Goal: Transaction & Acquisition: Purchase product/service

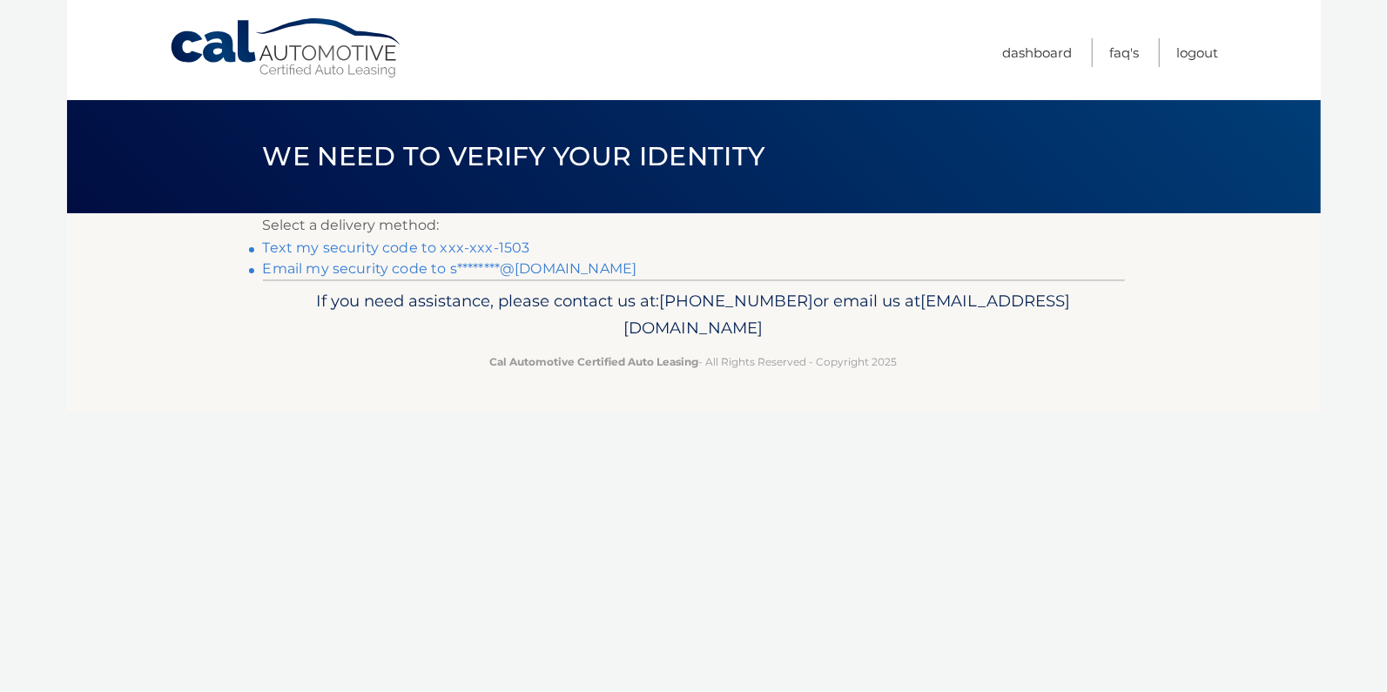
click at [440, 250] on link "Text my security code to xxx-xxx-1503" at bounding box center [396, 247] width 267 height 17
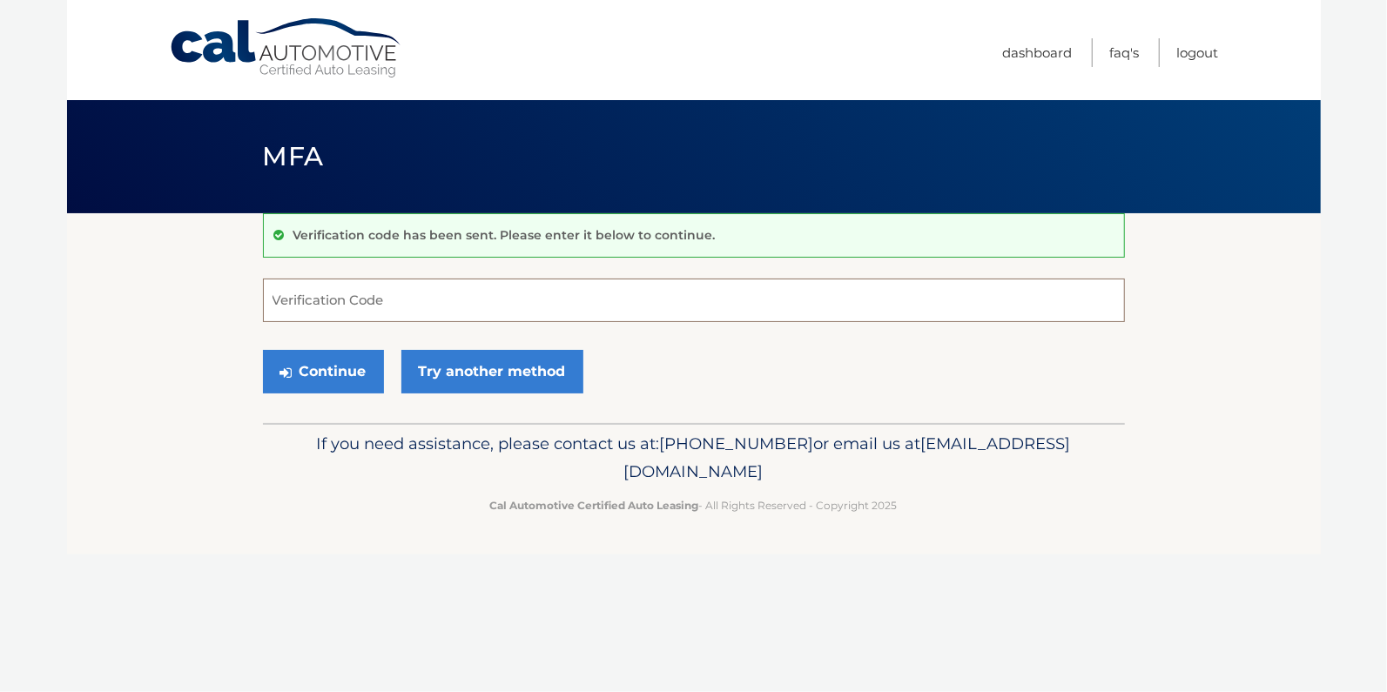
click at [377, 302] on input "Verification Code" at bounding box center [694, 301] width 862 height 44
type input "563113"
click at [263, 350] on button "Continue" at bounding box center [323, 372] width 121 height 44
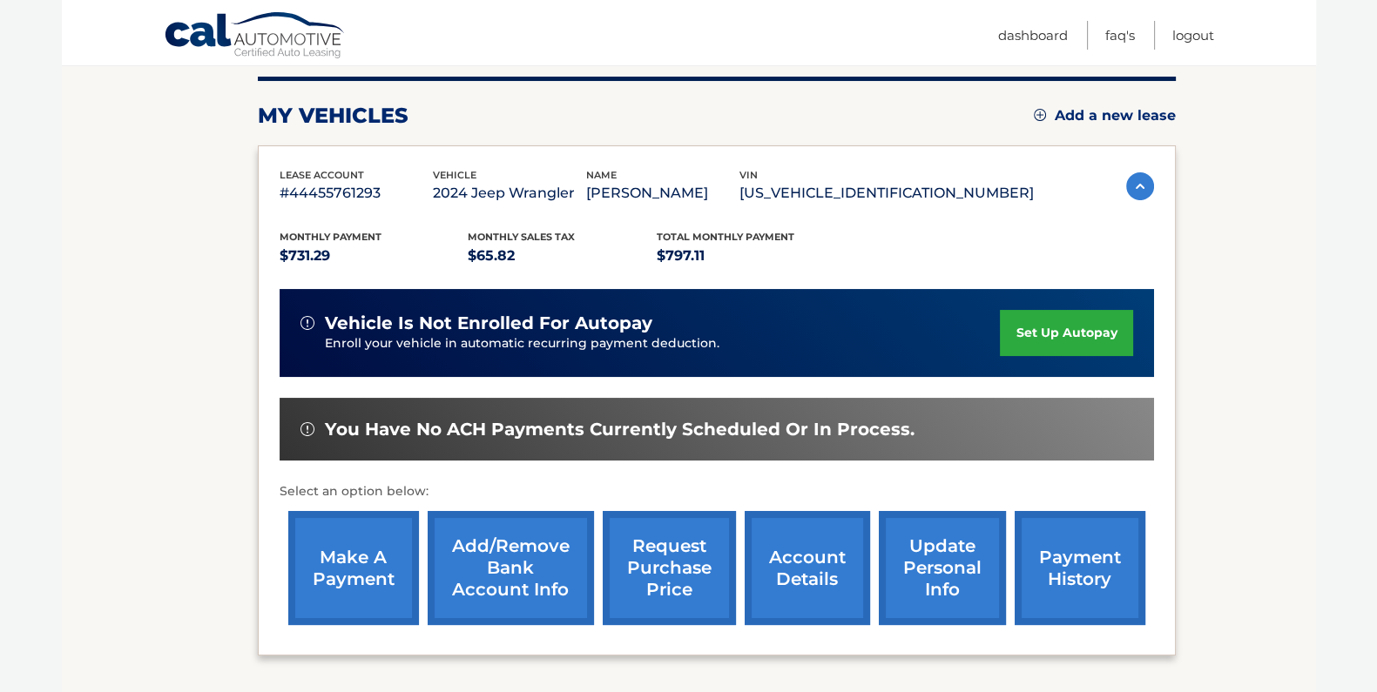
scroll to position [287, 0]
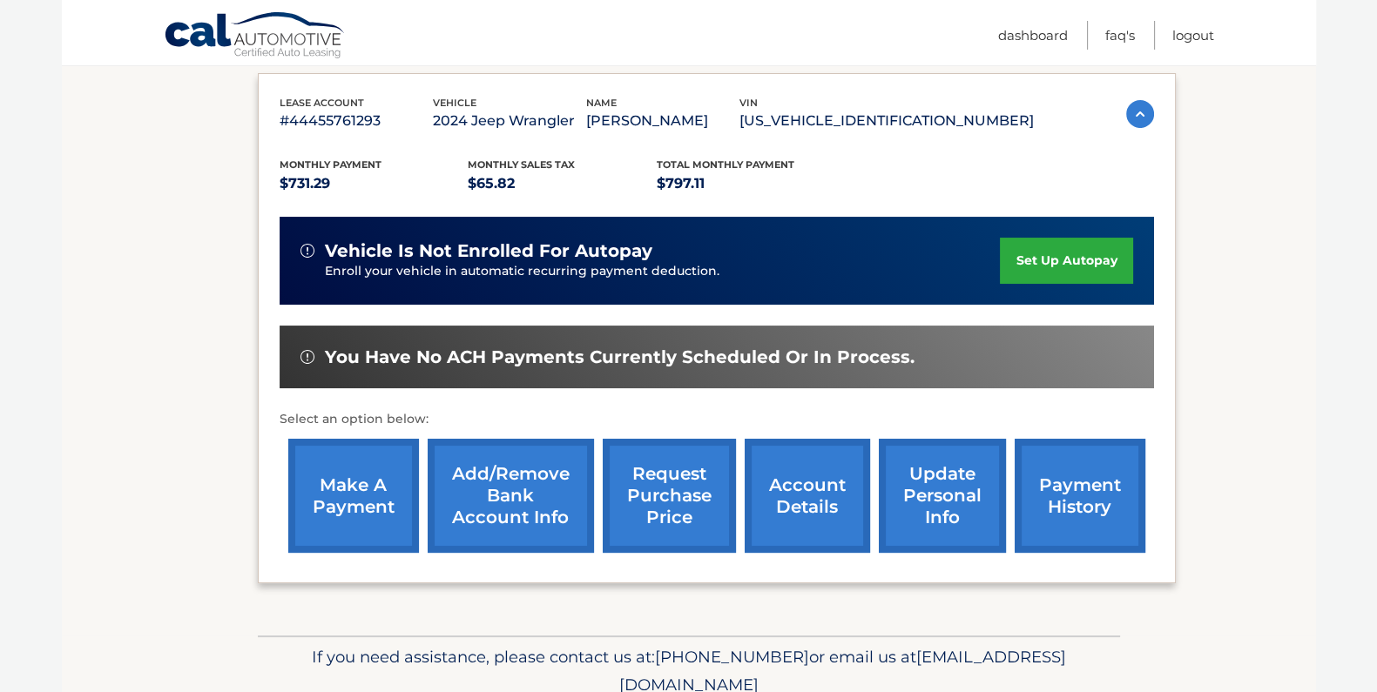
click at [381, 462] on link "make a payment" at bounding box center [353, 496] width 131 height 114
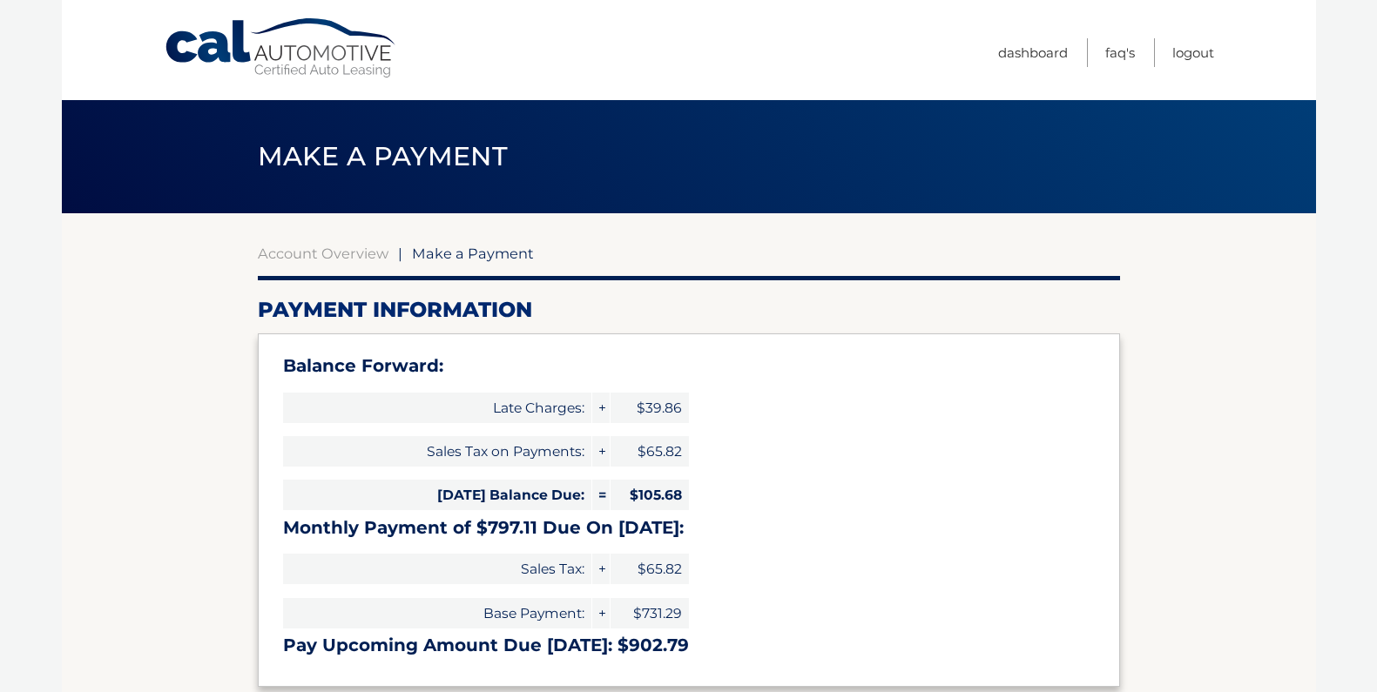
type input "902.79"
select select "NTcwMGE5MmMtZWNjMy00Y2QyLWI1MTItYzVlNzYwZWVhODBi"
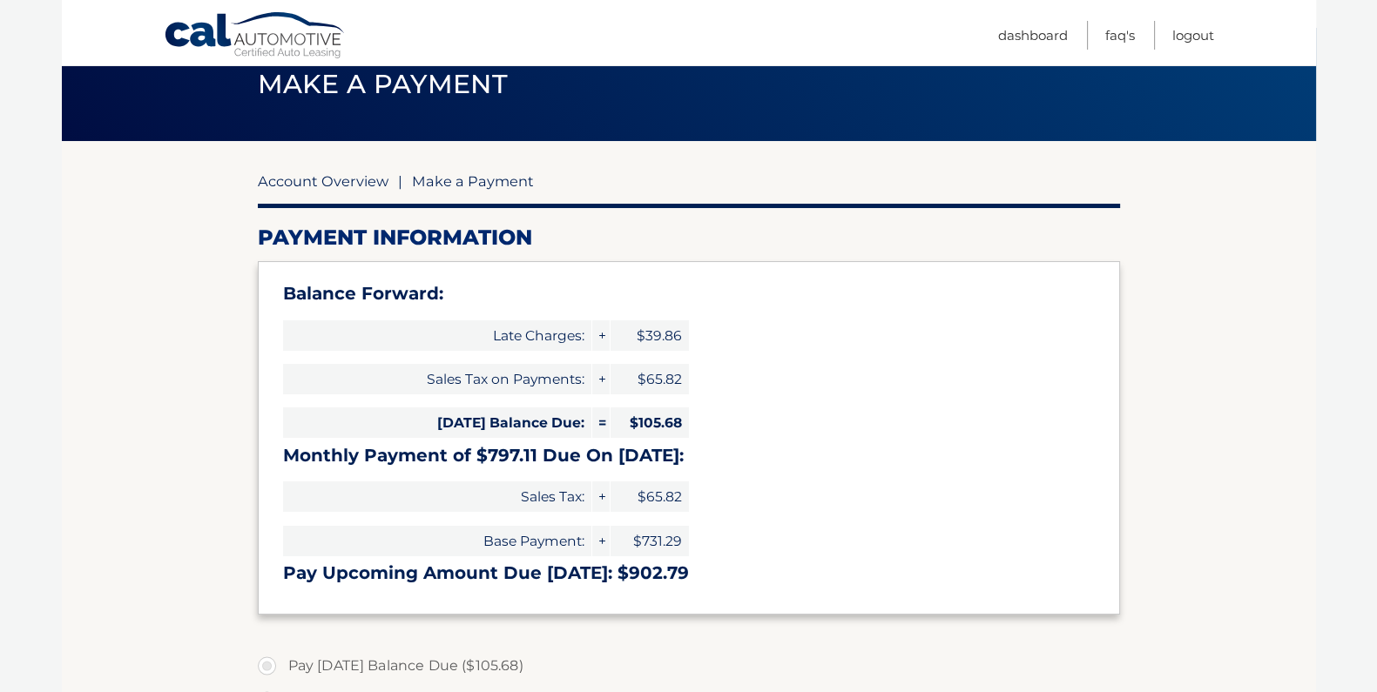
click at [318, 181] on link "Account Overview" at bounding box center [323, 180] width 131 height 17
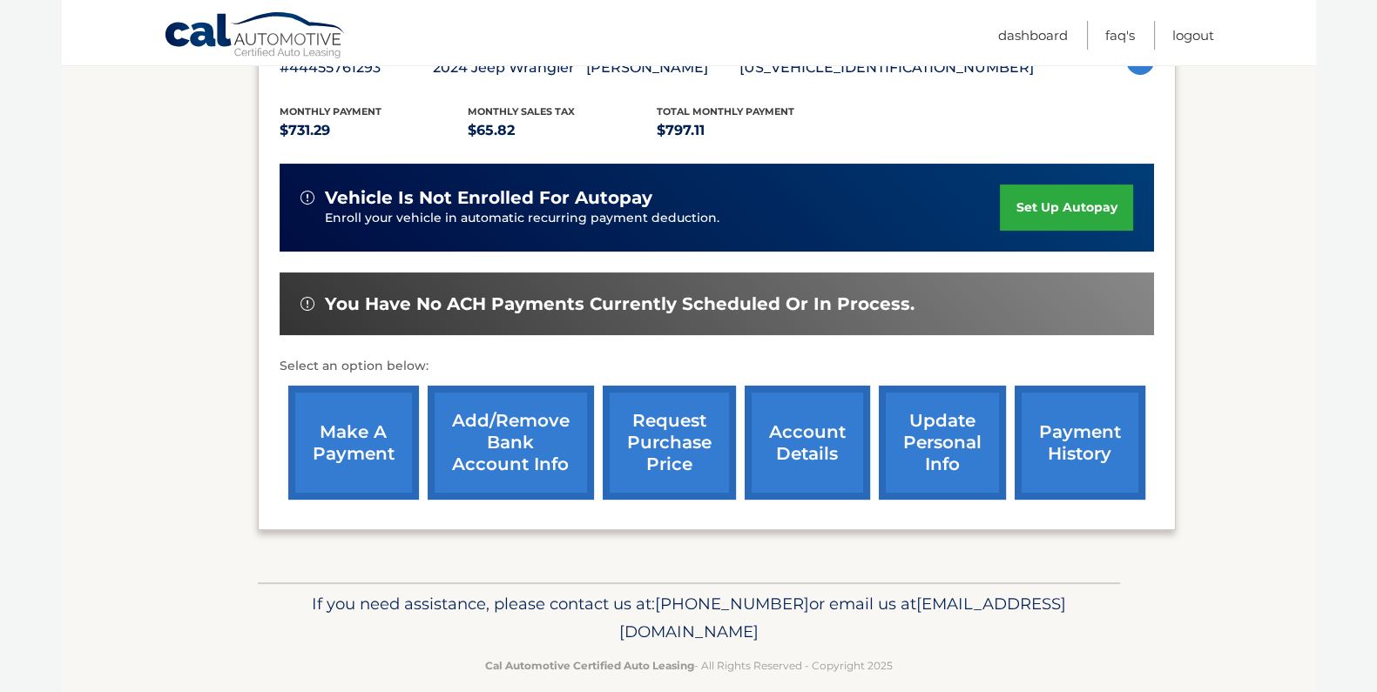
scroll to position [361, 0]
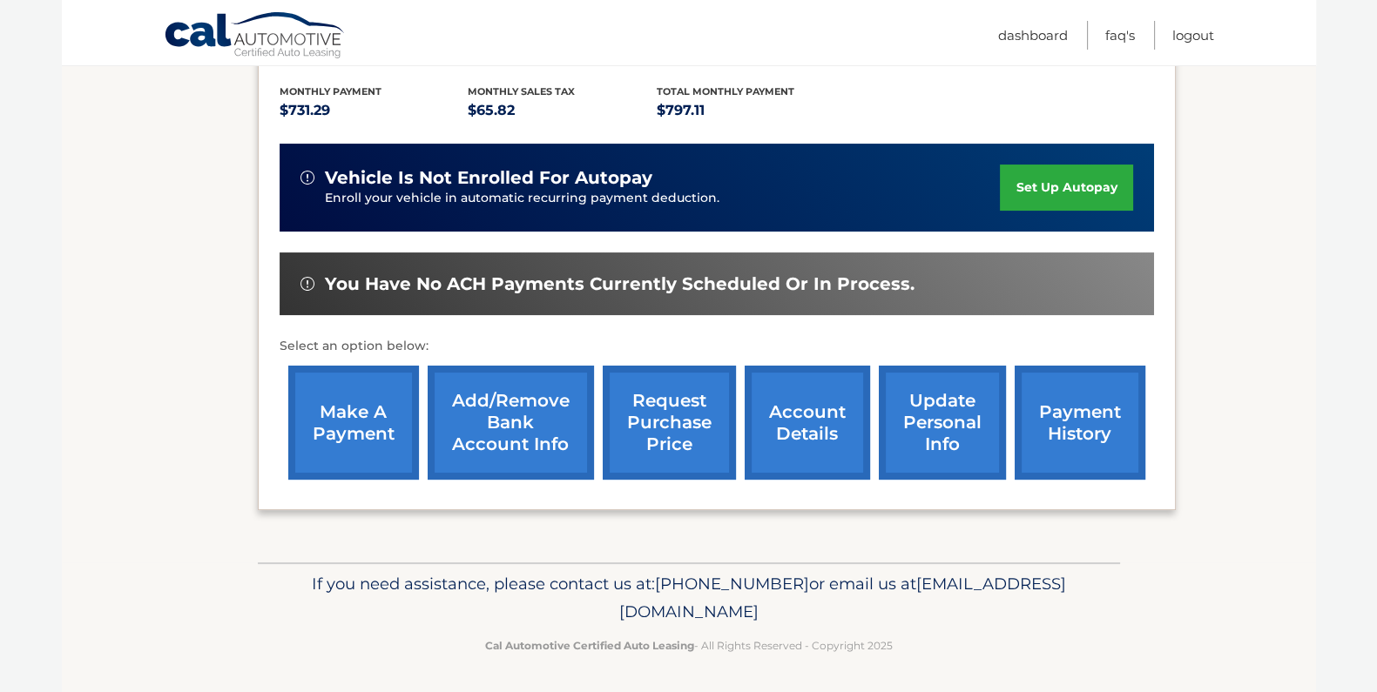
click at [1080, 447] on link "payment history" at bounding box center [1079, 423] width 131 height 114
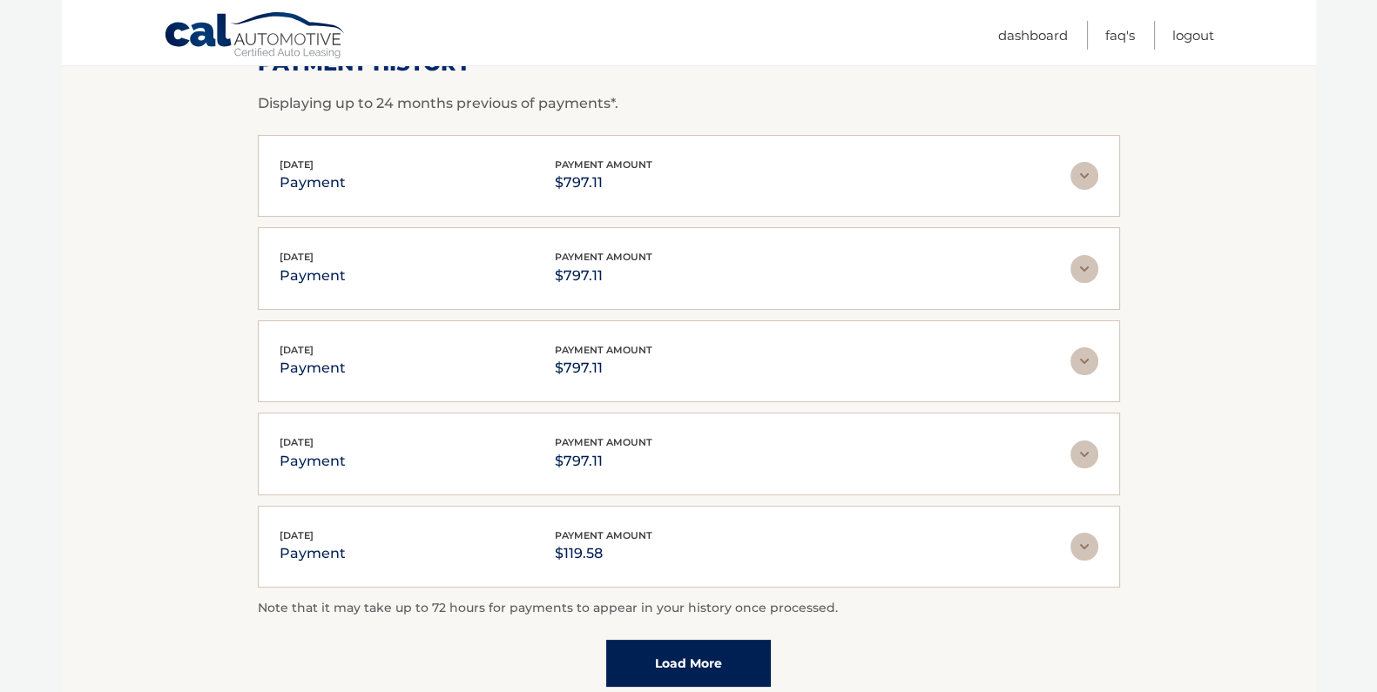
scroll to position [72, 0]
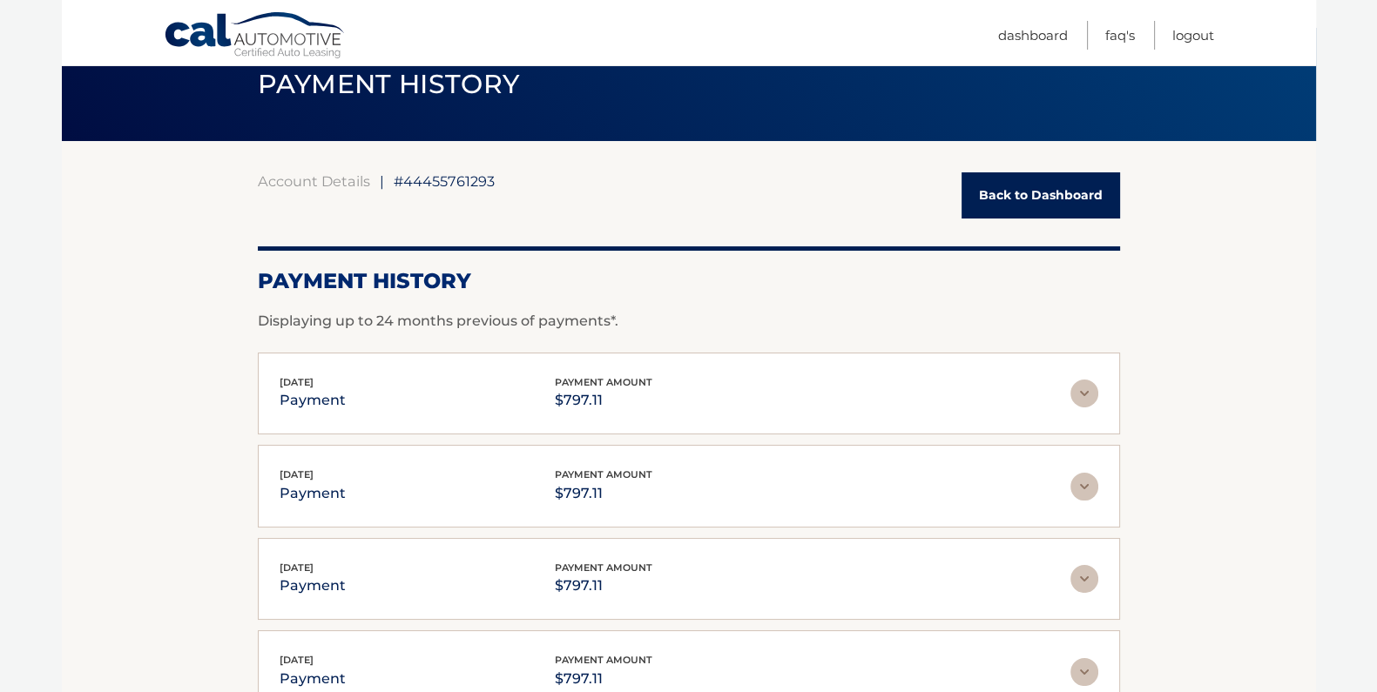
click at [1012, 188] on link "Back to Dashboard" at bounding box center [1040, 195] width 158 height 46
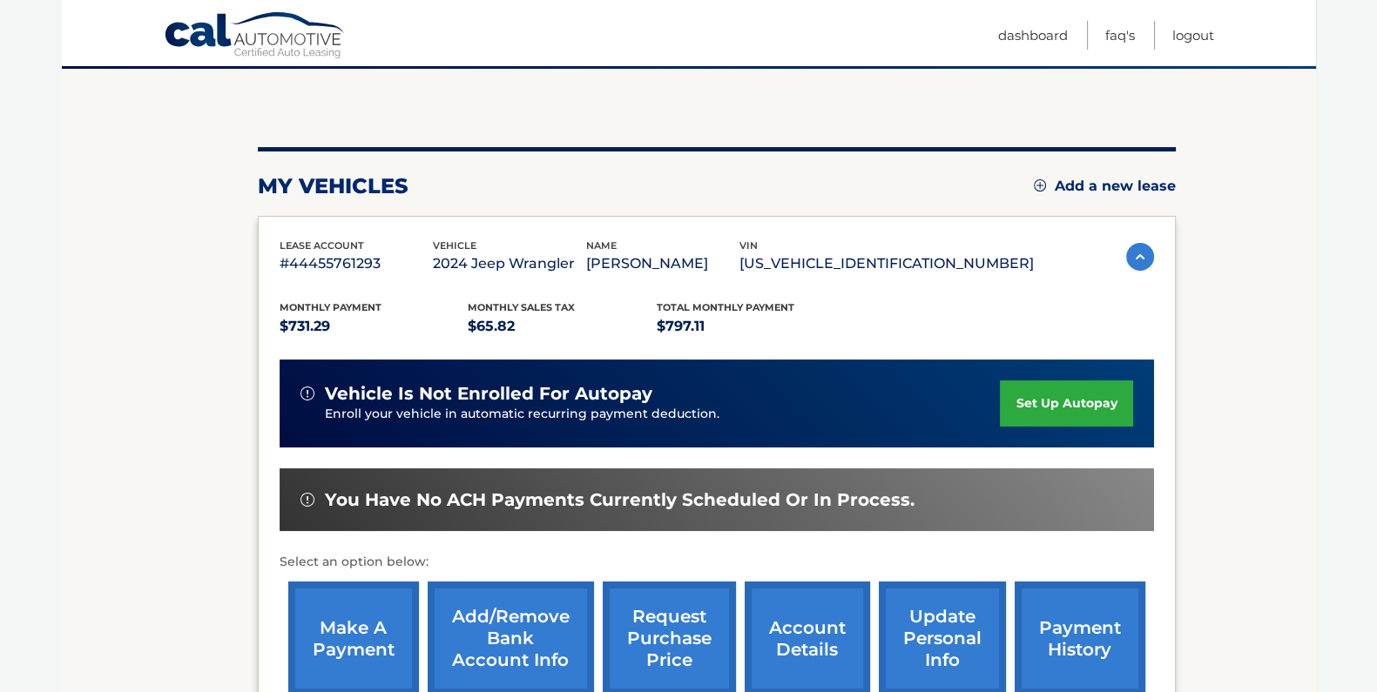
scroll to position [217, 0]
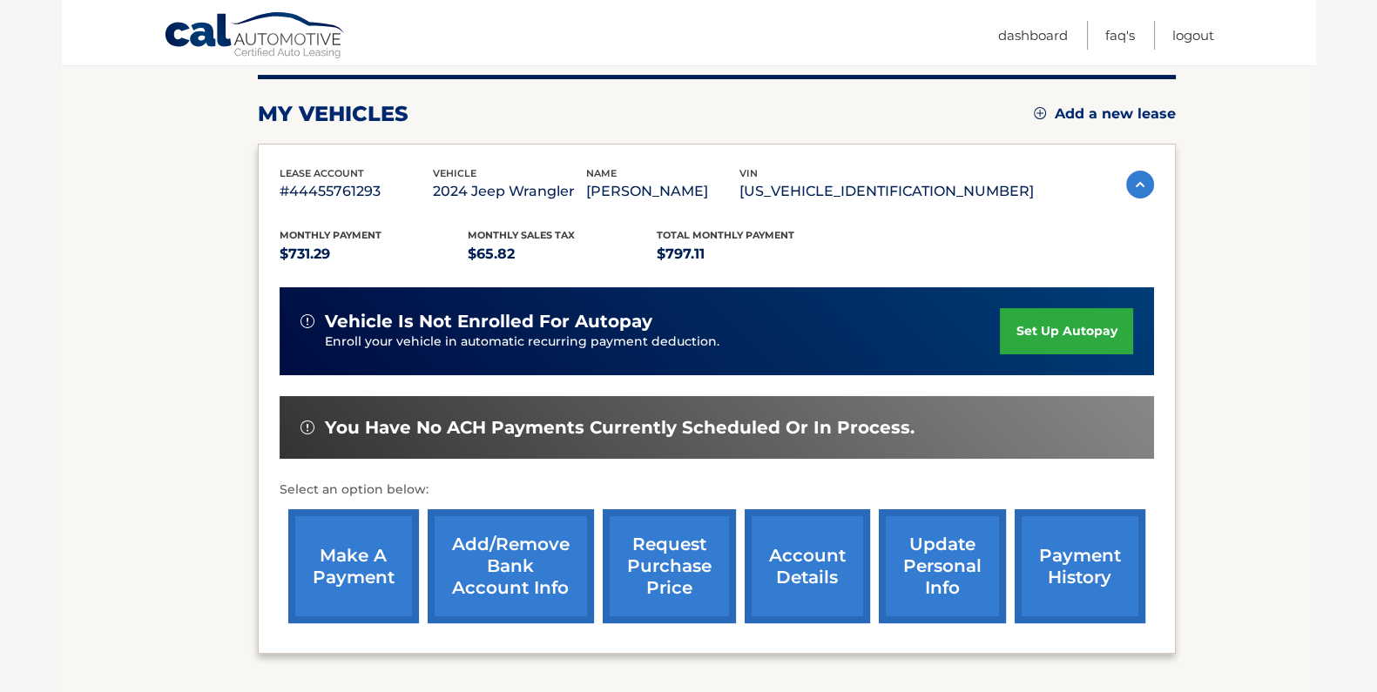
click at [325, 550] on link "make a payment" at bounding box center [353, 566] width 131 height 114
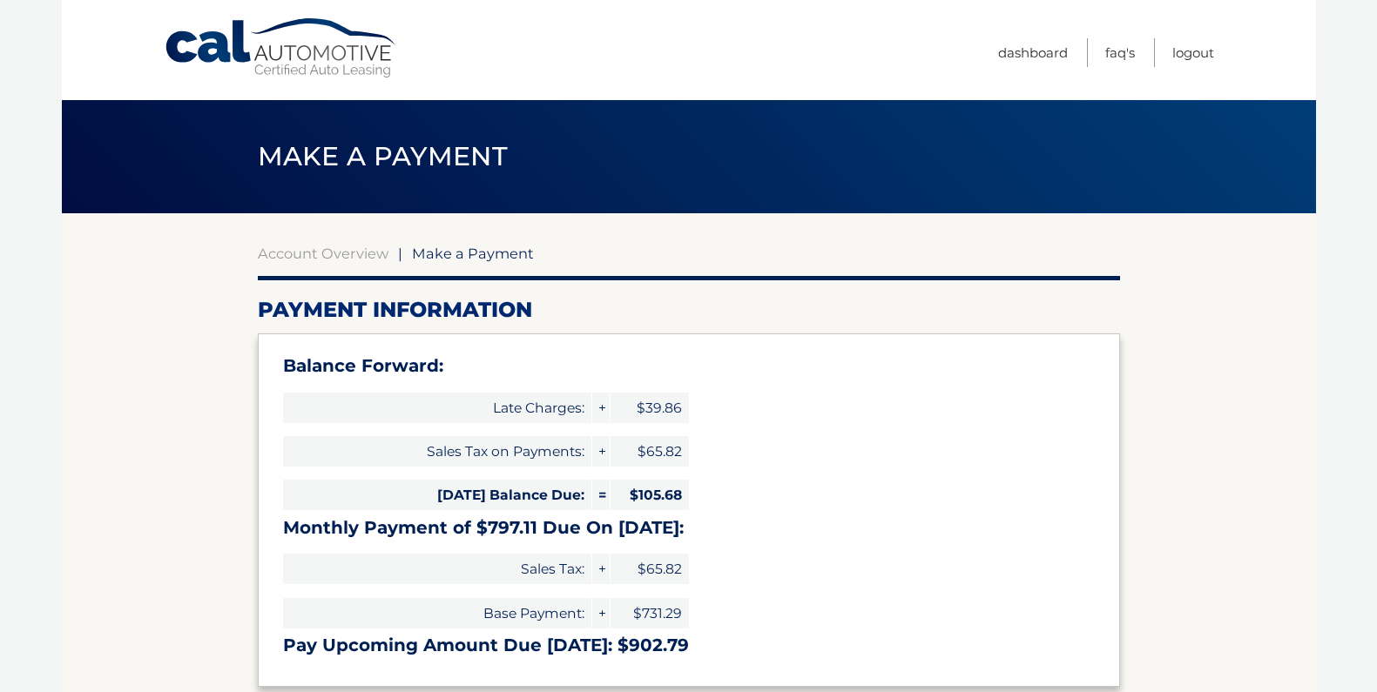
select select "NTcwMGE5MmMtZWNjMy00Y2QyLWI1MTItYzVlNzYwZWVhODBi"
click at [331, 249] on link "Account Overview" at bounding box center [323, 253] width 131 height 17
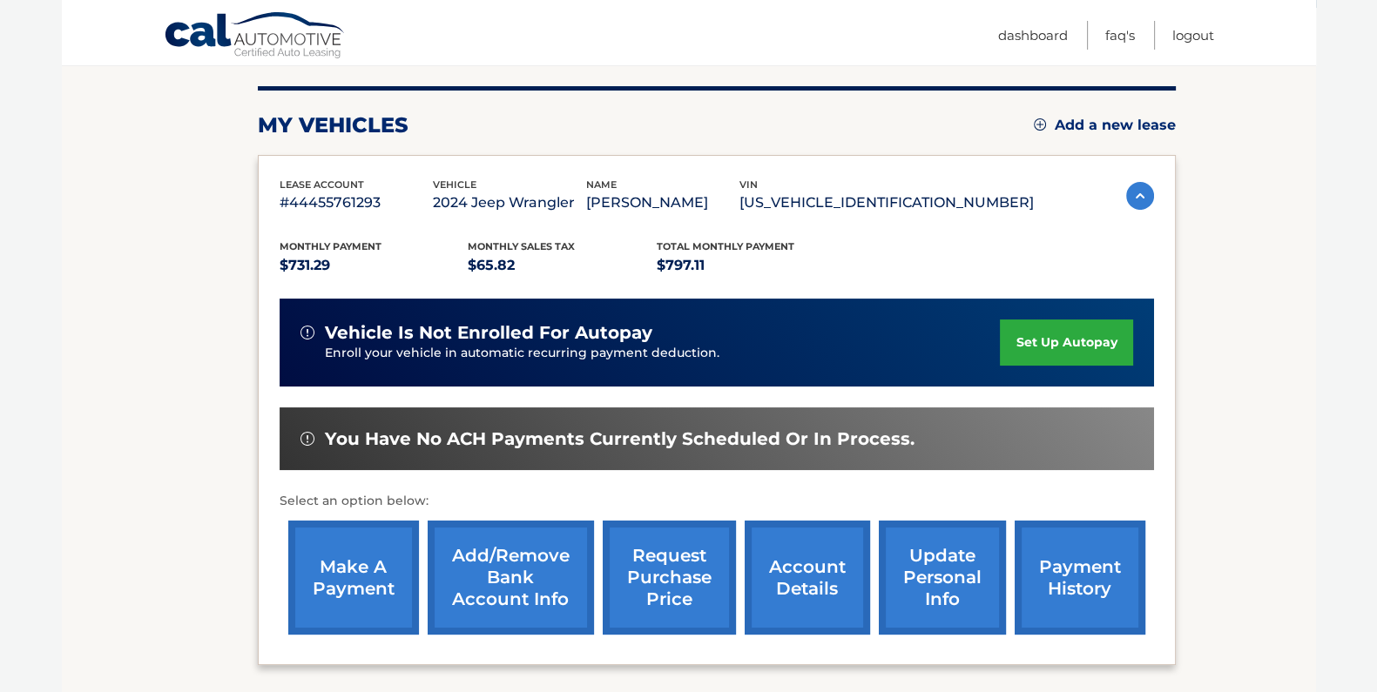
scroll to position [290, 0]
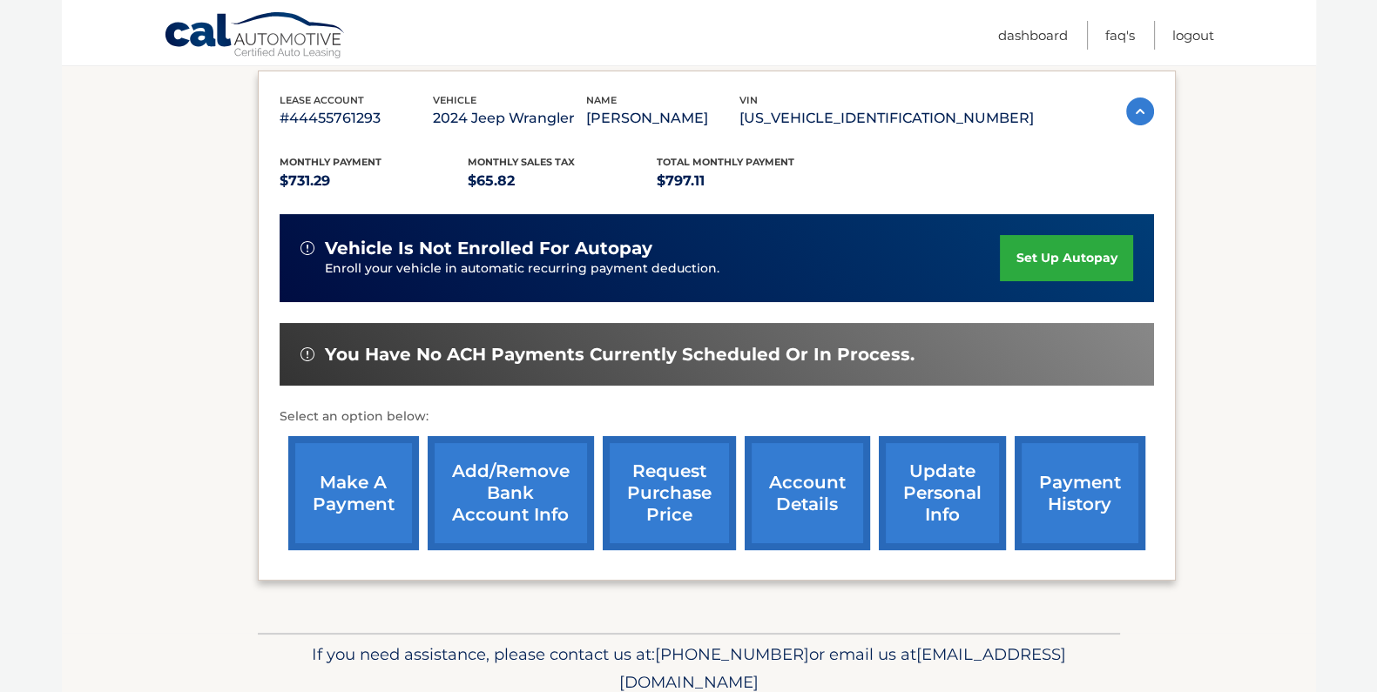
click at [1089, 503] on link "payment history" at bounding box center [1079, 493] width 131 height 114
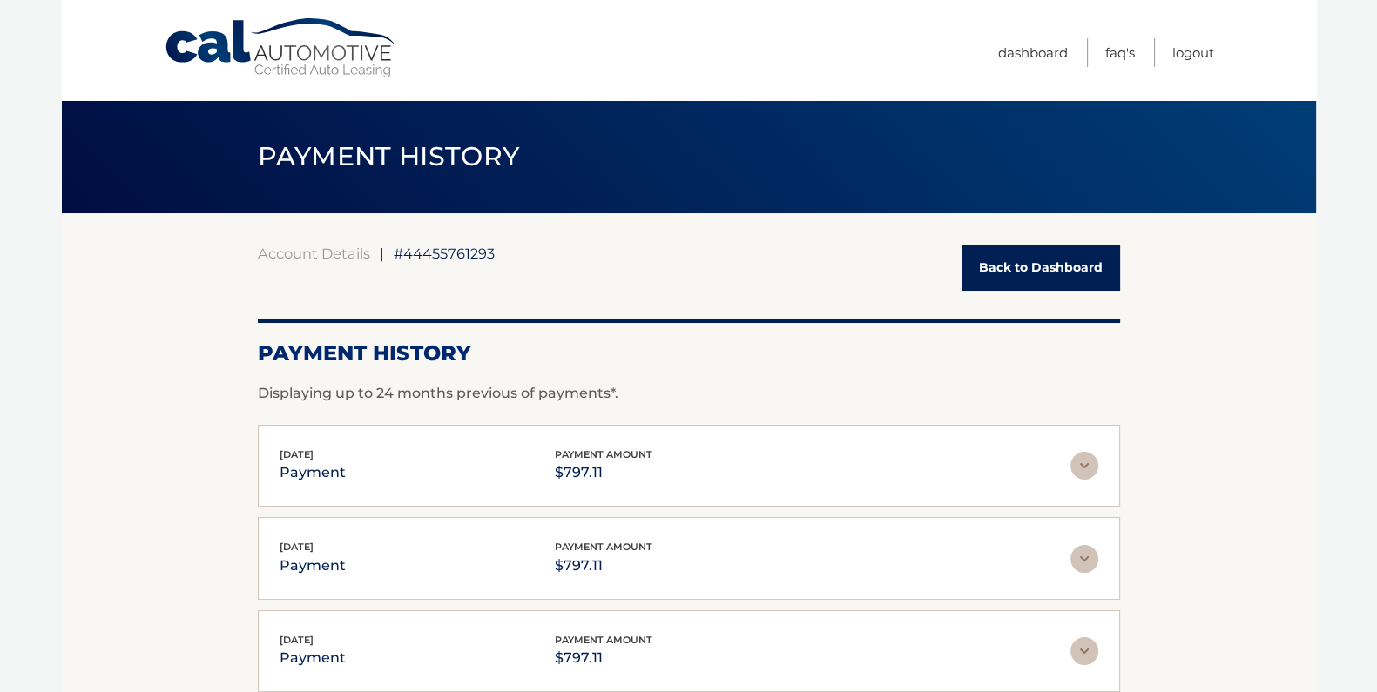
click at [1071, 272] on link "Back to Dashboard" at bounding box center [1040, 268] width 158 height 46
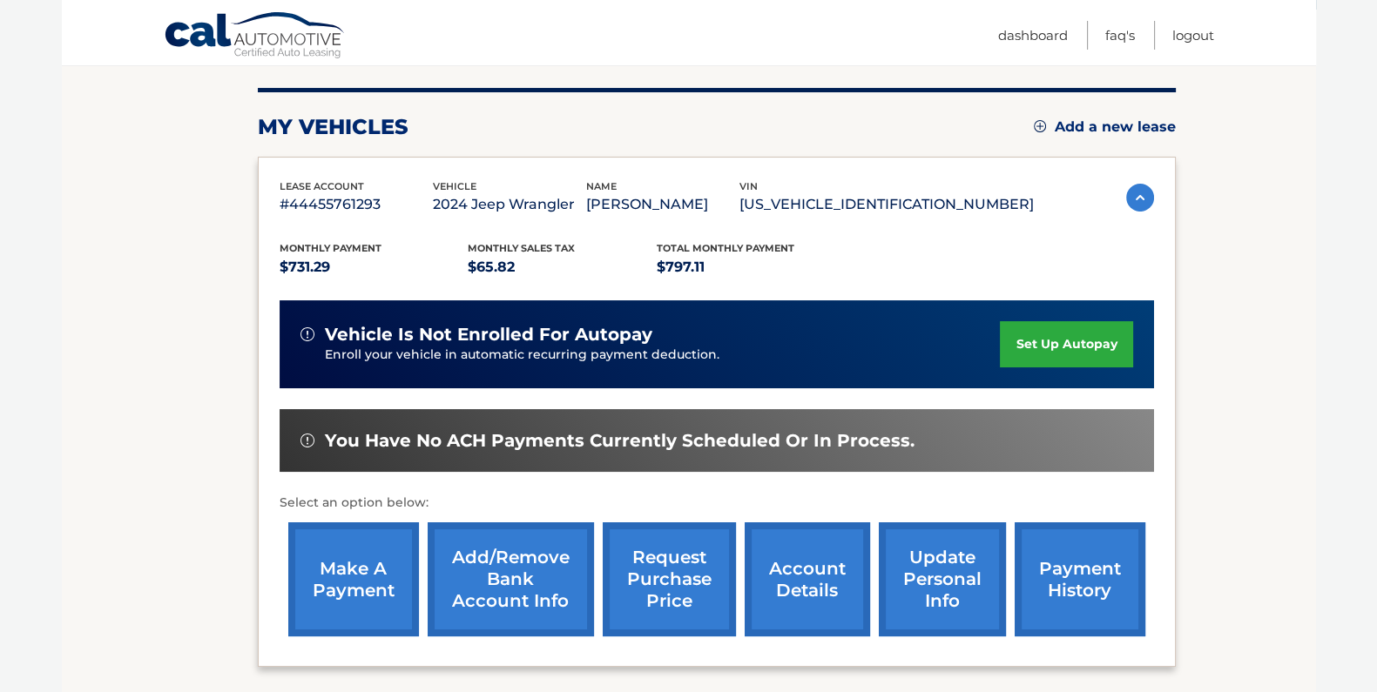
scroll to position [217, 0]
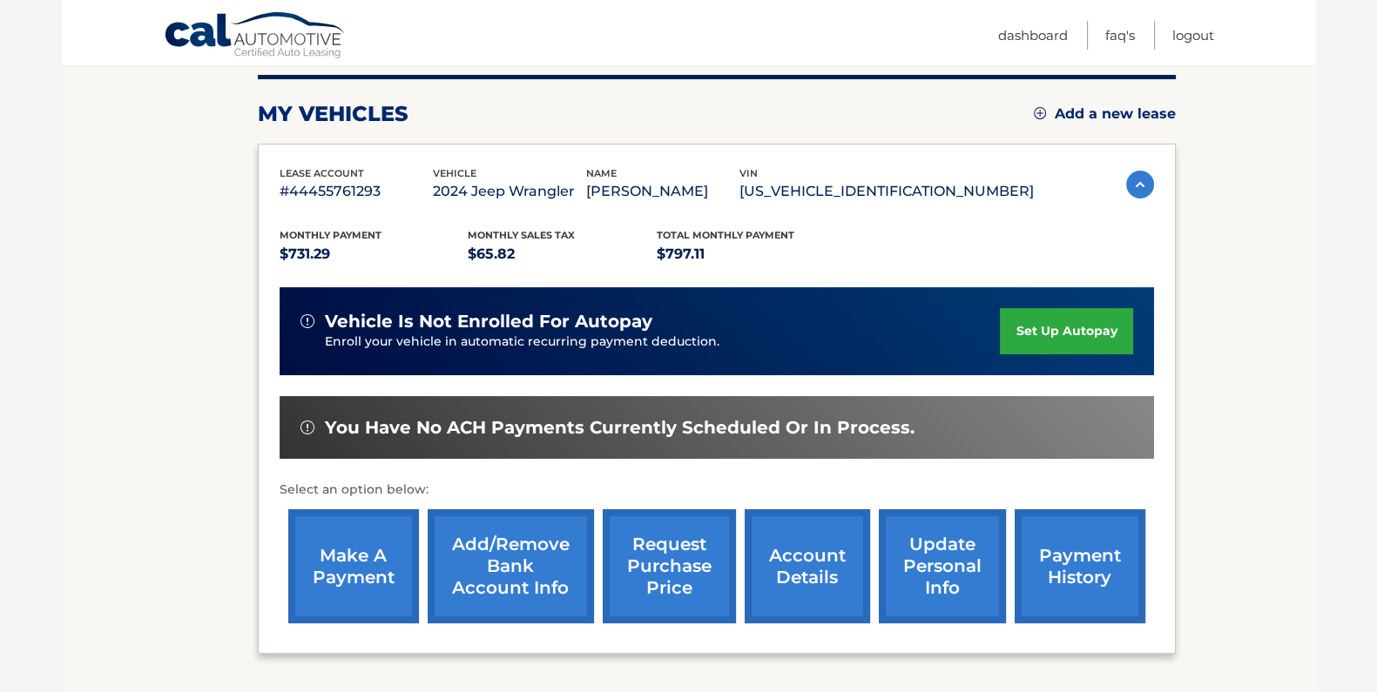
click at [375, 585] on link "make a payment" at bounding box center [353, 566] width 131 height 114
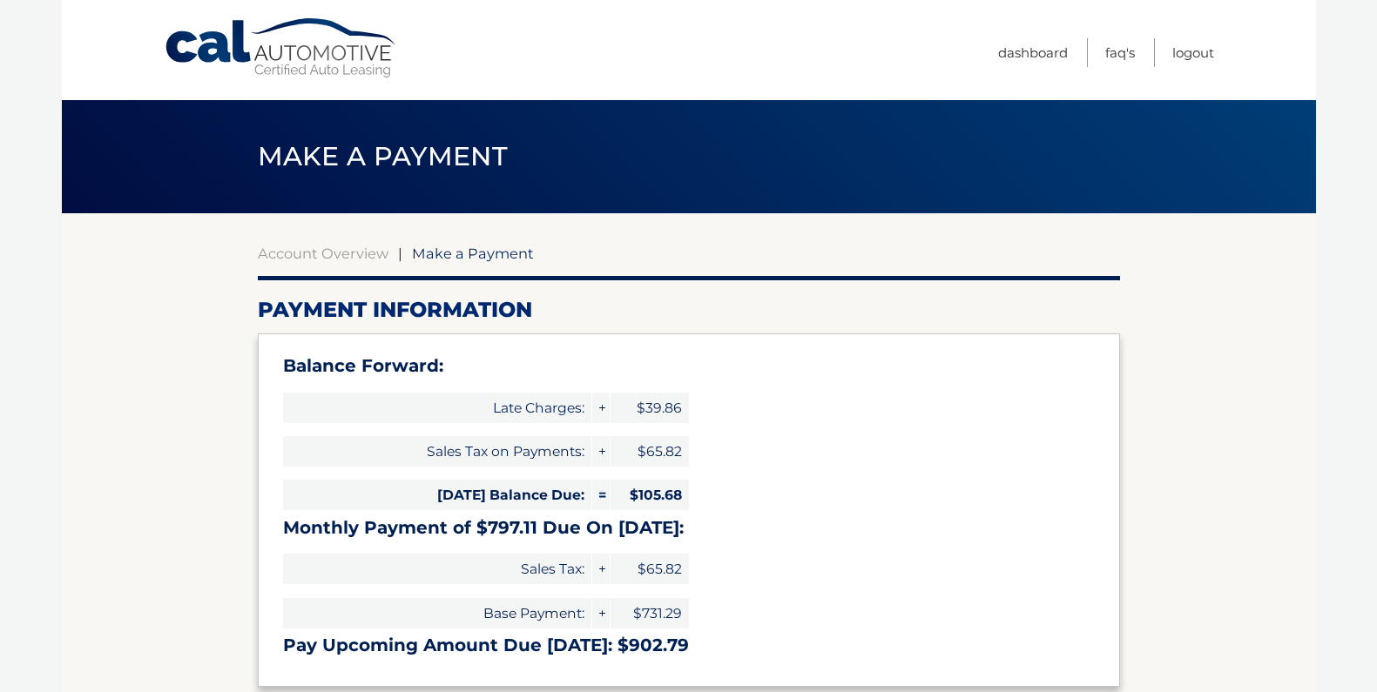
select select "NTcwMGE5MmMtZWNjMy00Y2QyLWI1MTItYzVlNzYwZWVhODBi"
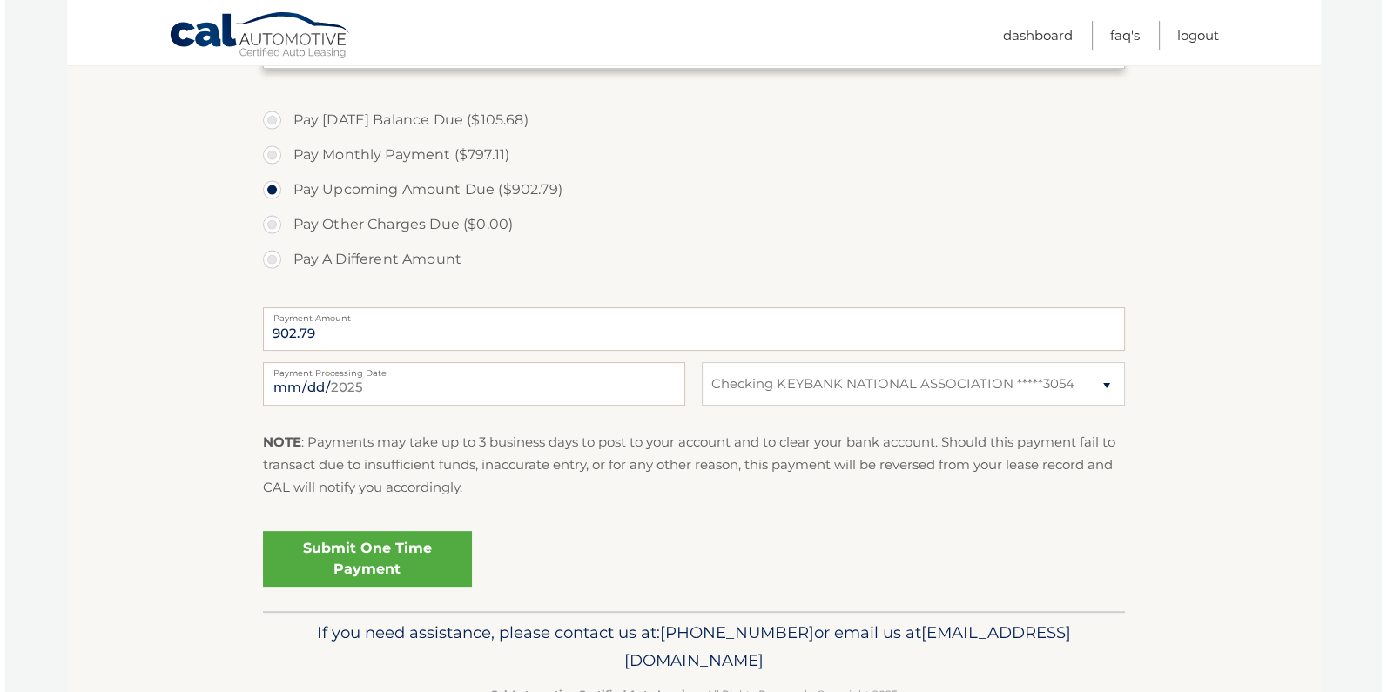
scroll to position [653, 0]
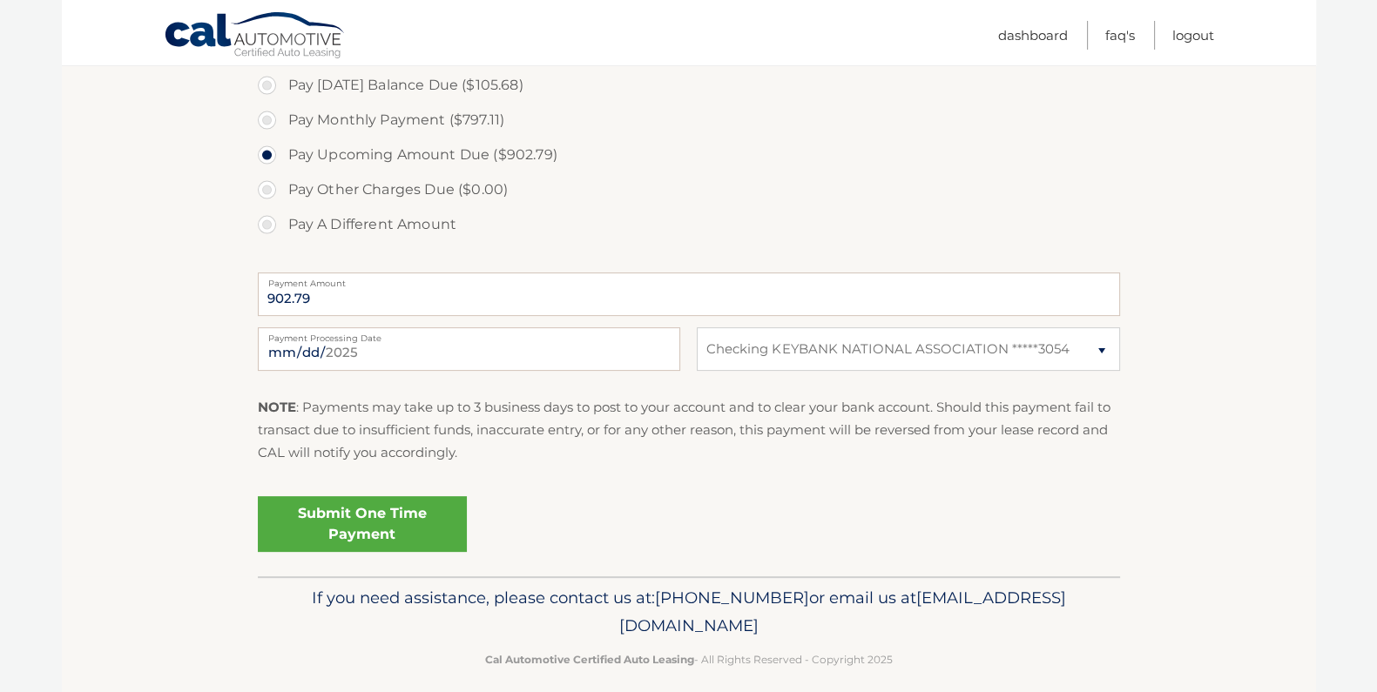
click at [372, 529] on link "Submit One Time Payment" at bounding box center [362, 524] width 209 height 56
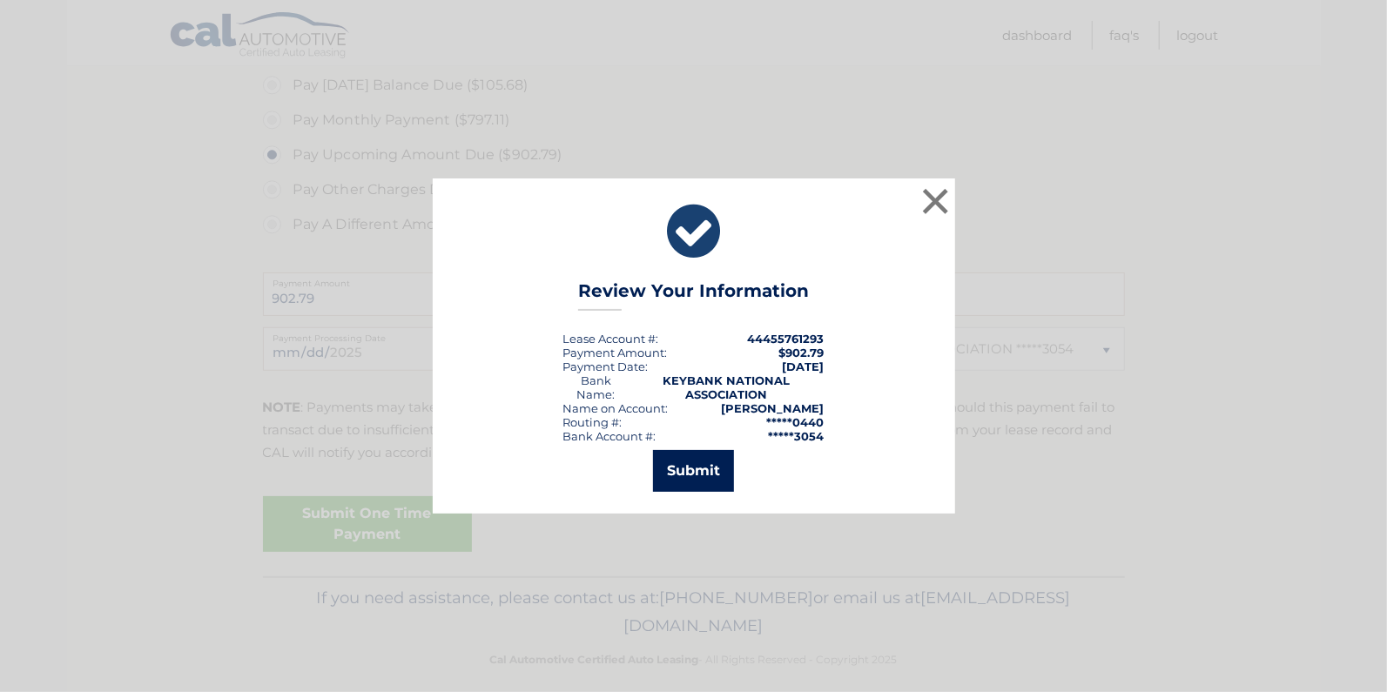
click at [688, 469] on button "Submit" at bounding box center [693, 471] width 81 height 42
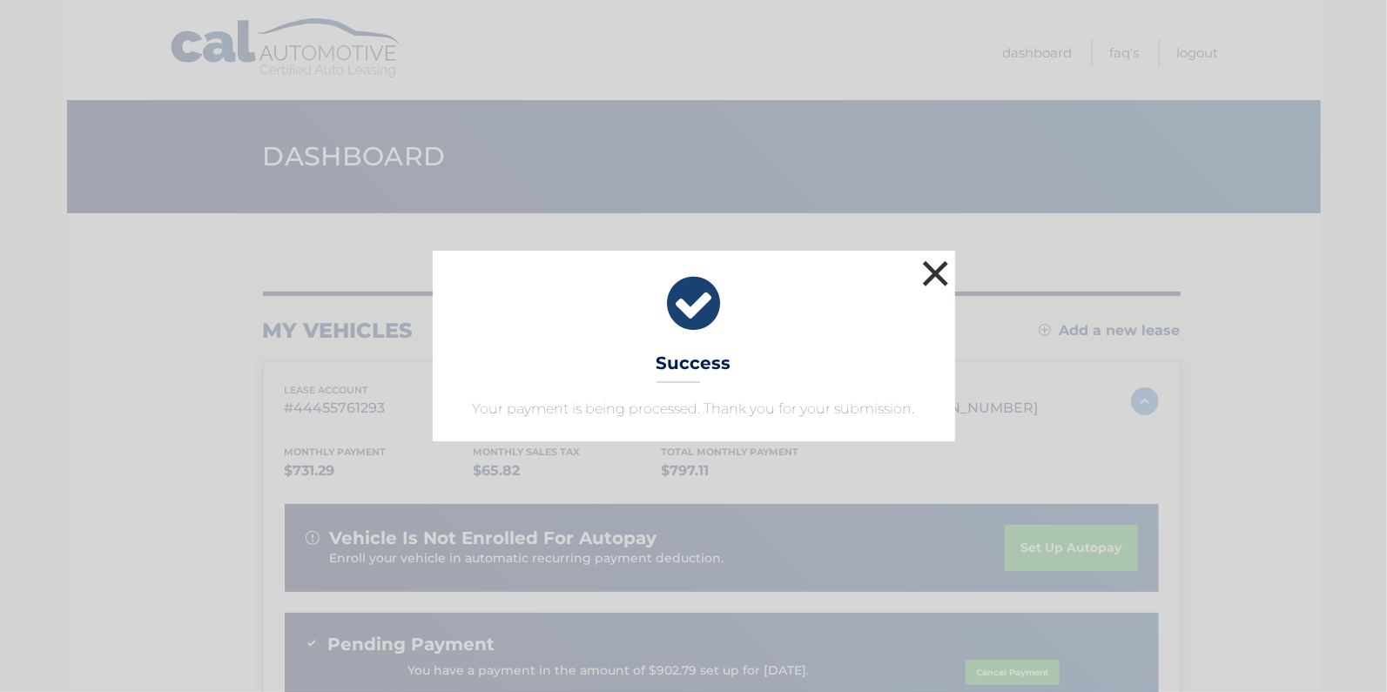
click at [940, 271] on button "×" at bounding box center [936, 273] width 35 height 35
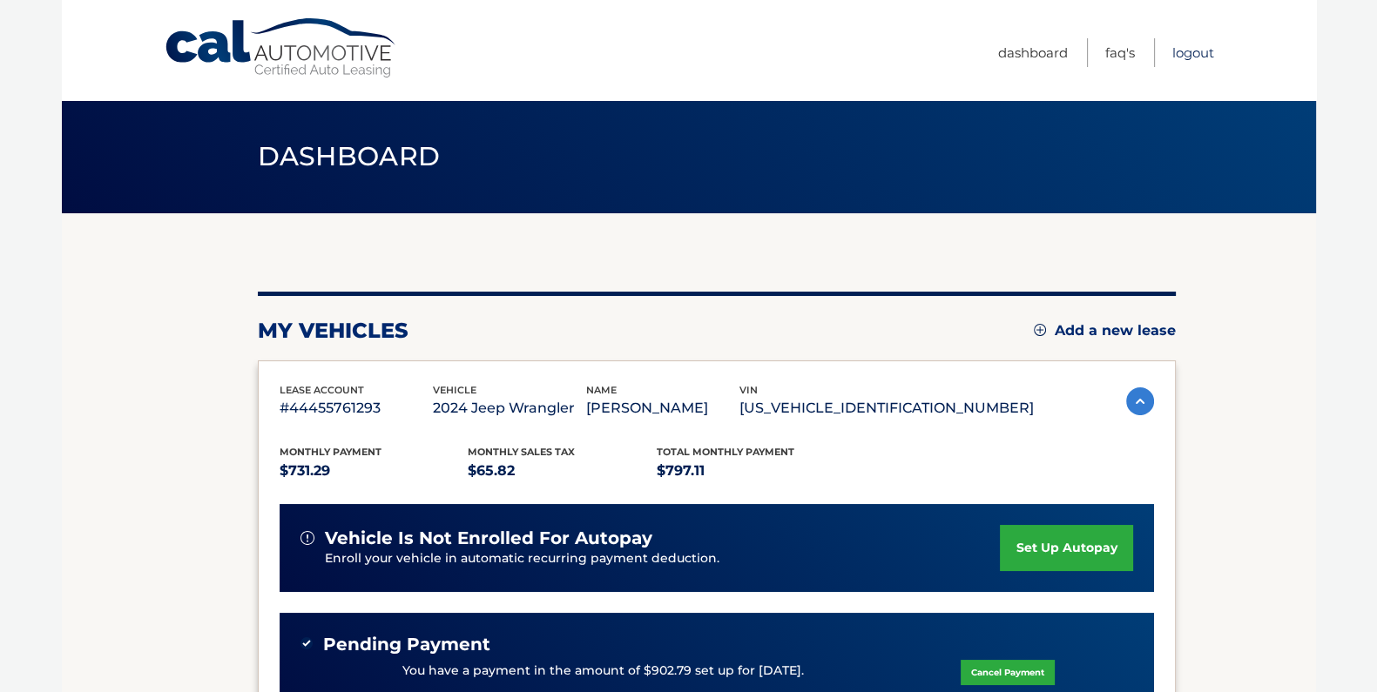
click at [1189, 54] on link "Logout" at bounding box center [1193, 52] width 42 height 29
